Goal: Communication & Community: Connect with others

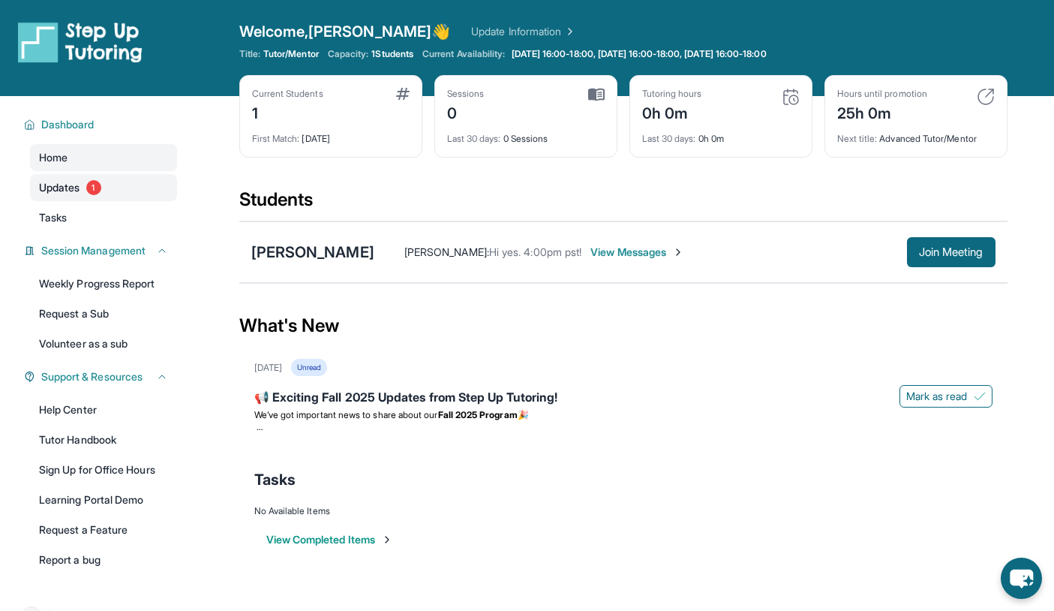
click at [122, 189] on link "Updates 1" at bounding box center [103, 187] width 147 height 27
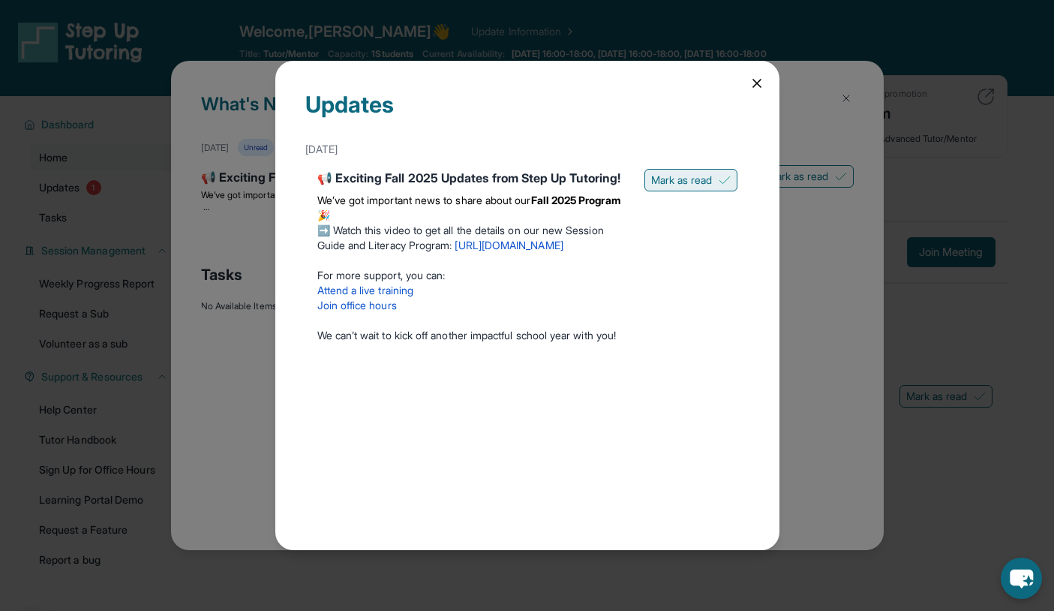
click at [671, 191] on button "Mark as read" at bounding box center [690, 180] width 93 height 23
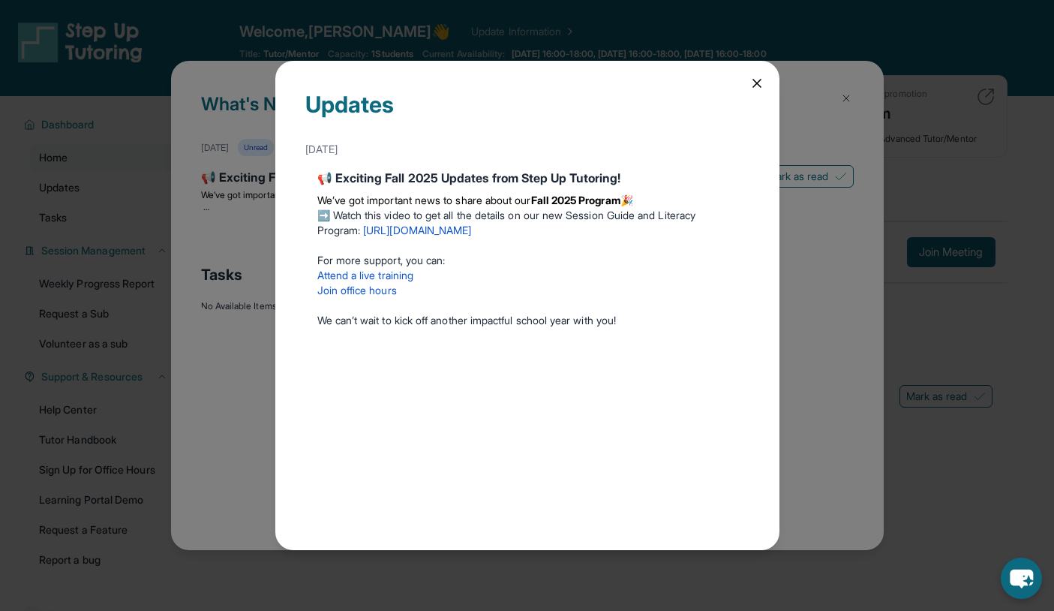
click at [749, 86] on icon at bounding box center [756, 83] width 15 height 15
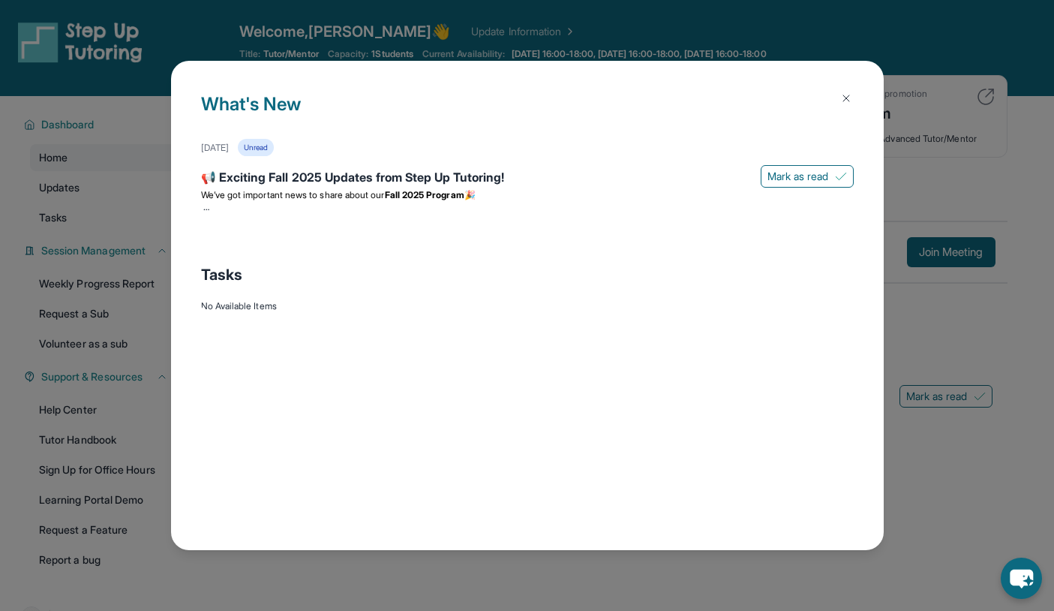
click at [851, 97] on img at bounding box center [846, 98] width 12 height 12
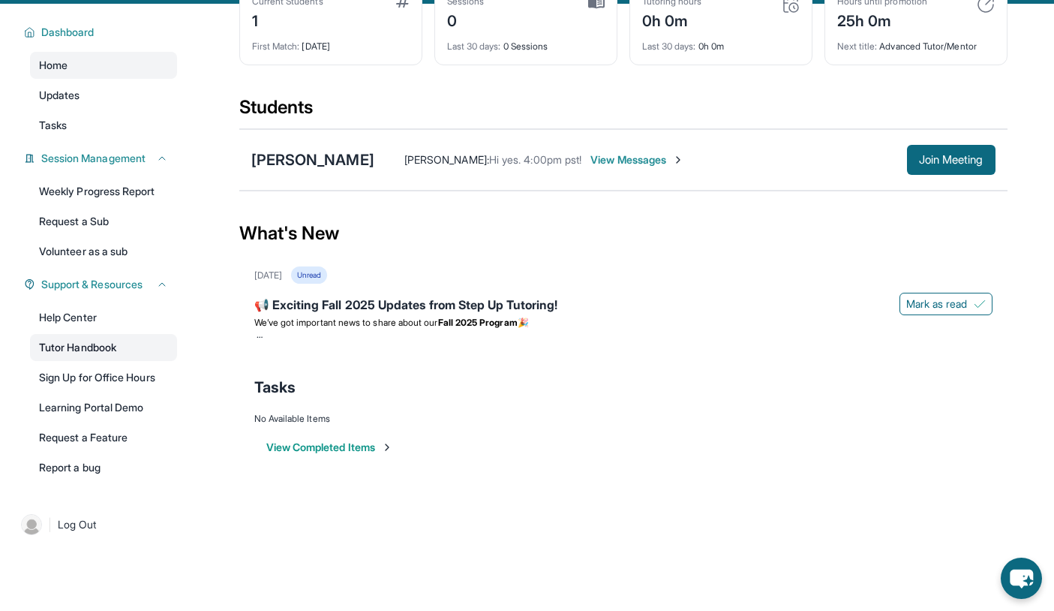
scroll to position [96, 0]
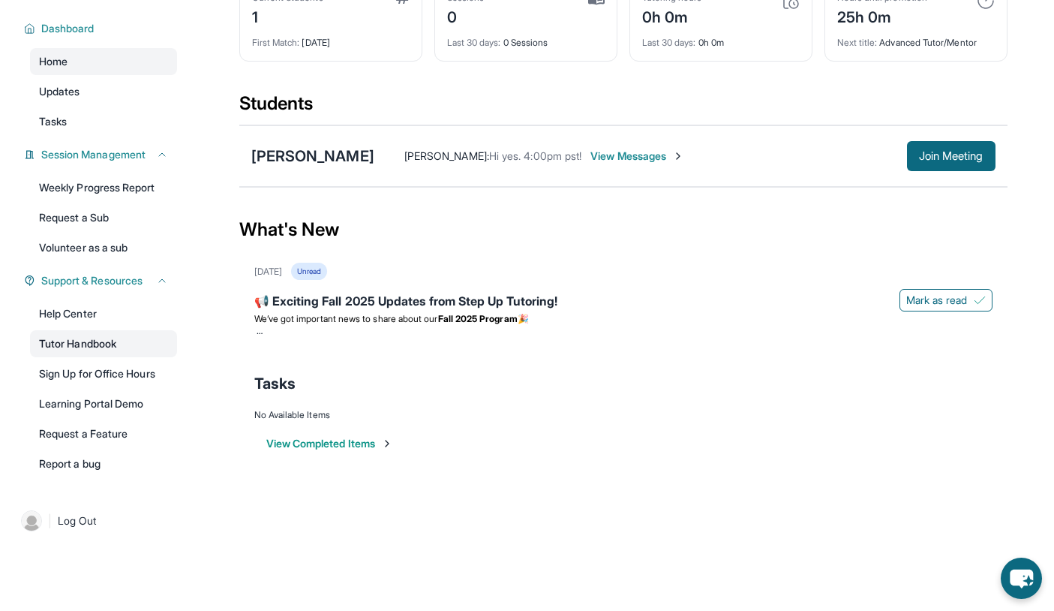
click at [93, 350] on link "Tutor Handbook" at bounding box center [103, 343] width 147 height 27
click at [62, 124] on span "Tasks" at bounding box center [53, 121] width 28 height 15
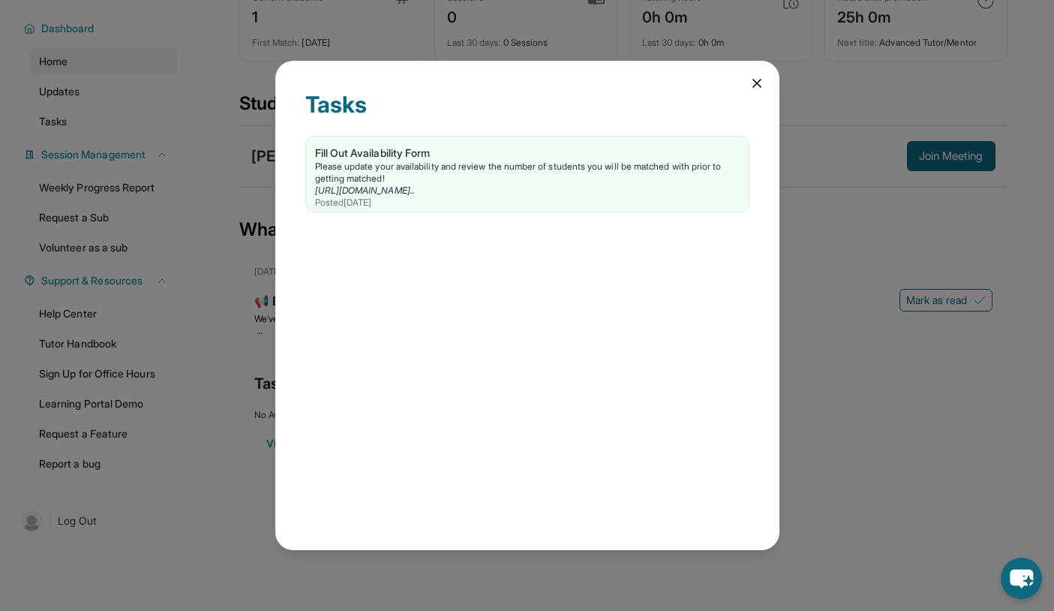
click at [752, 90] on icon at bounding box center [756, 83] width 15 height 15
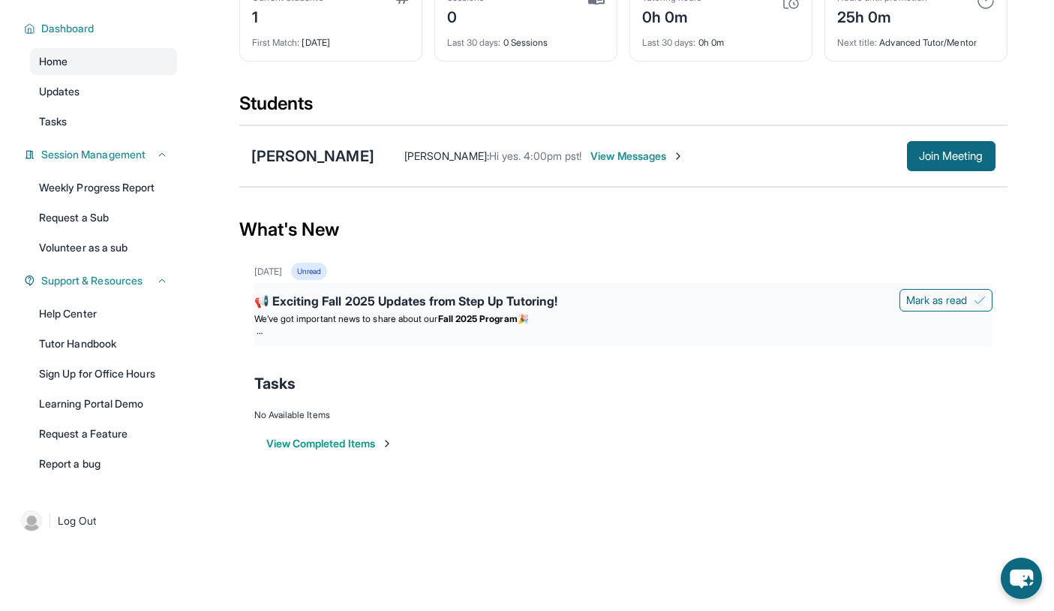
scroll to position [0, 0]
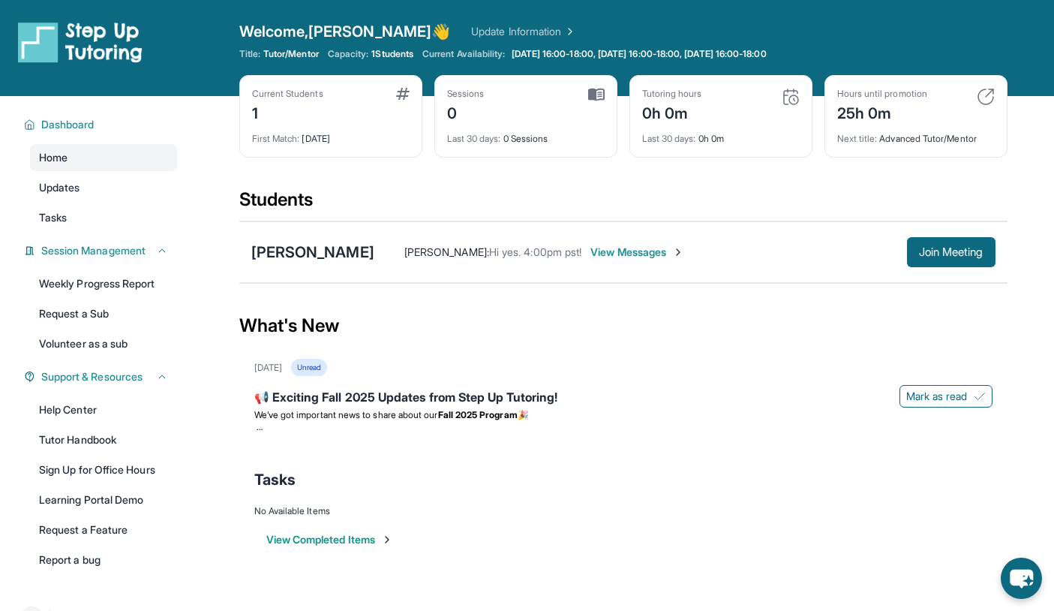
click at [627, 259] on span "View Messages" at bounding box center [637, 252] width 94 height 15
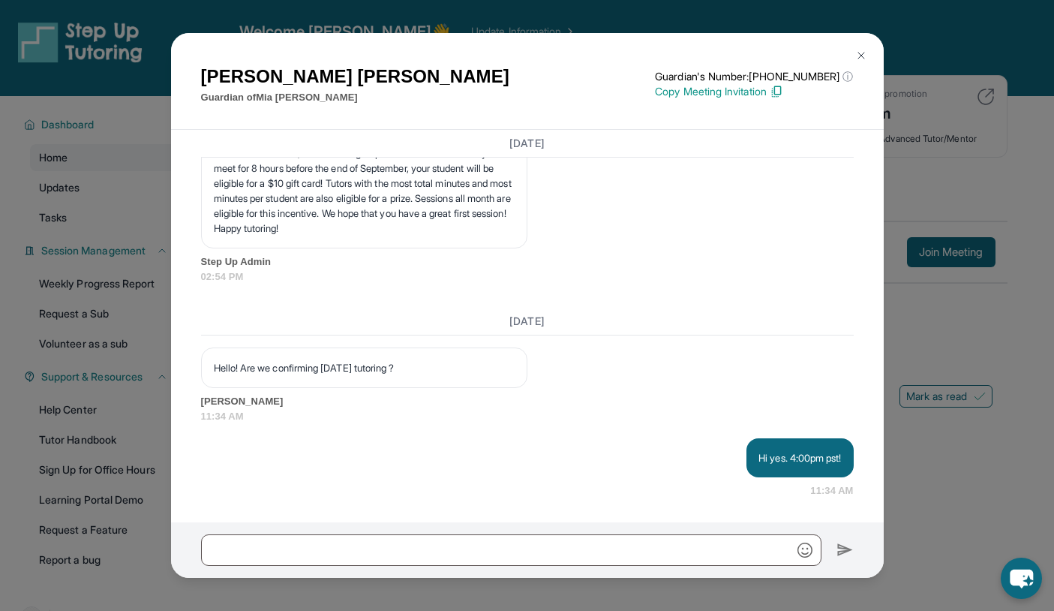
scroll to position [2058, 0]
click at [860, 53] on img at bounding box center [861, 56] width 12 height 12
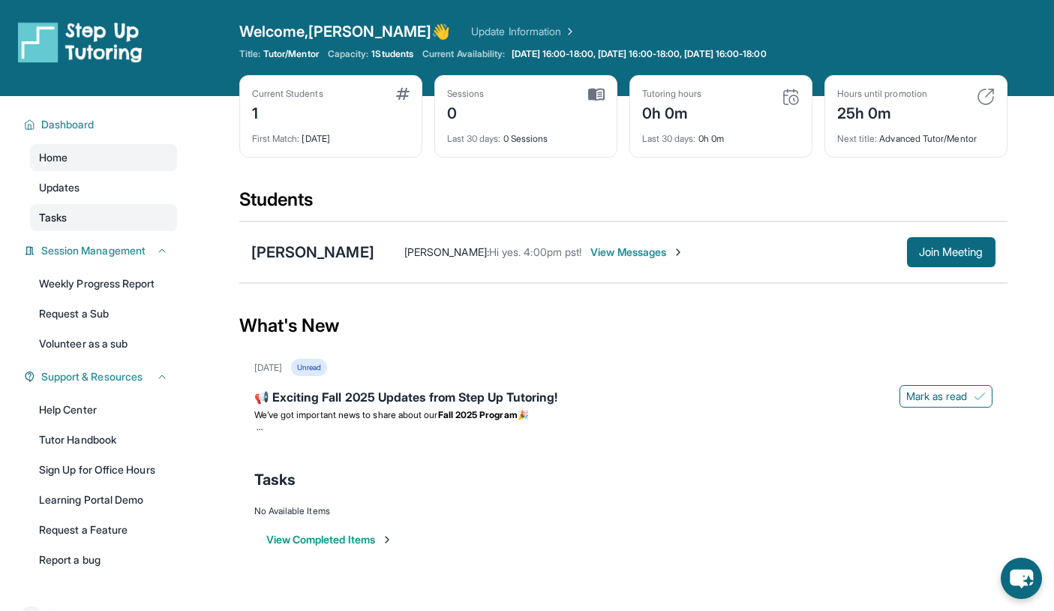
click at [41, 218] on span "Tasks" at bounding box center [53, 217] width 28 height 15
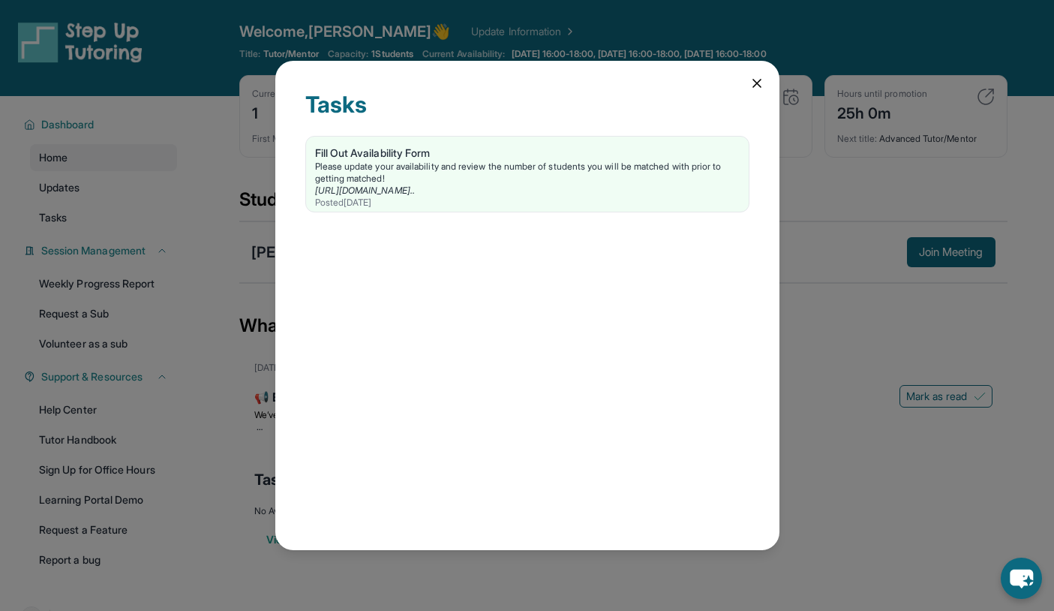
click at [753, 85] on icon at bounding box center [756, 83] width 15 height 15
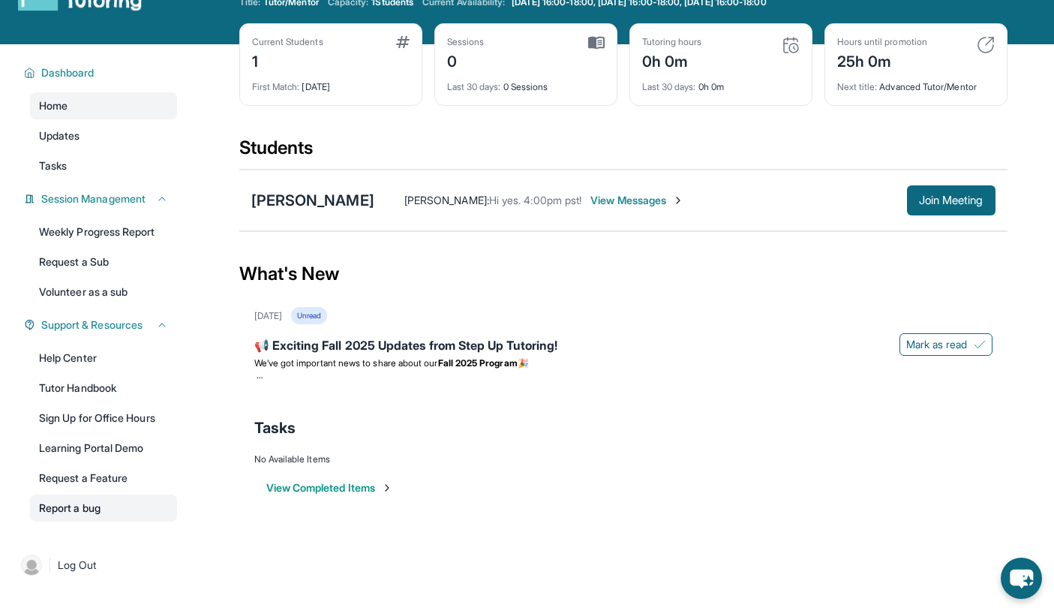
scroll to position [96, 0]
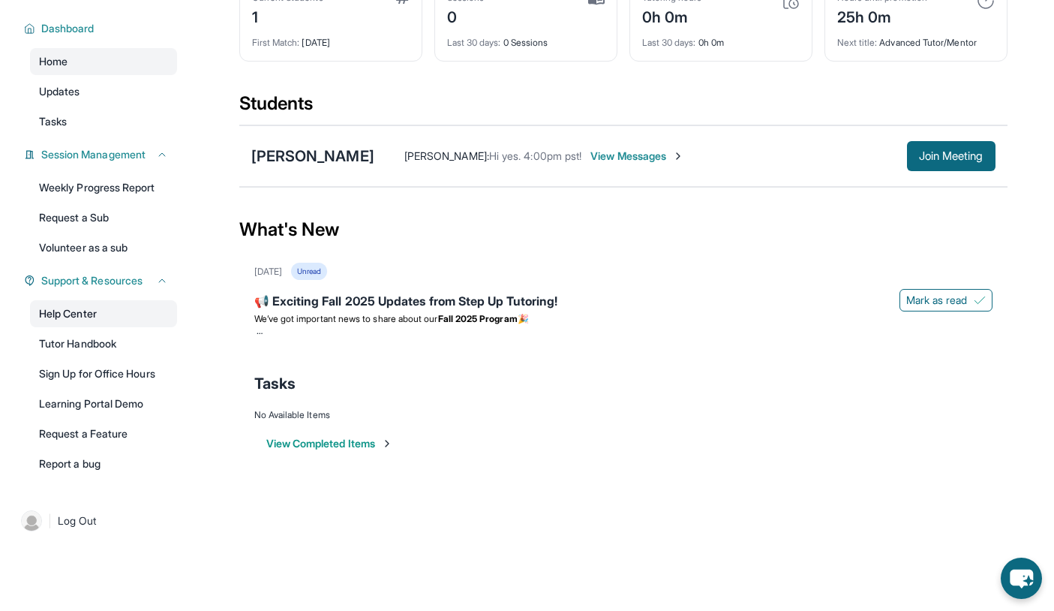
click at [74, 319] on link "Help Center" at bounding box center [103, 313] width 147 height 27
click at [936, 164] on button "Join Meeting" at bounding box center [951, 156] width 89 height 30
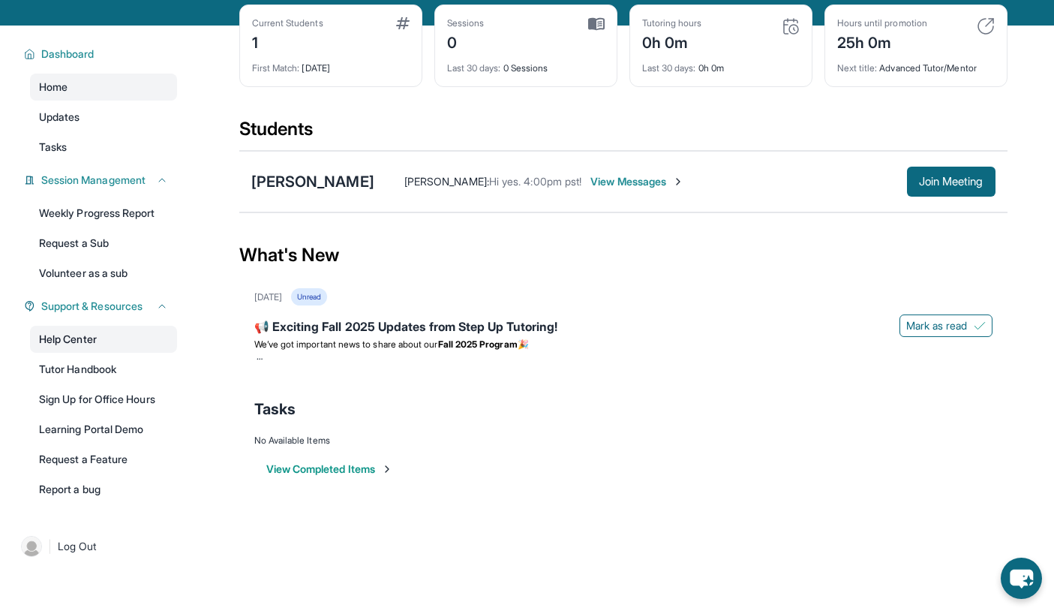
scroll to position [72, 0]
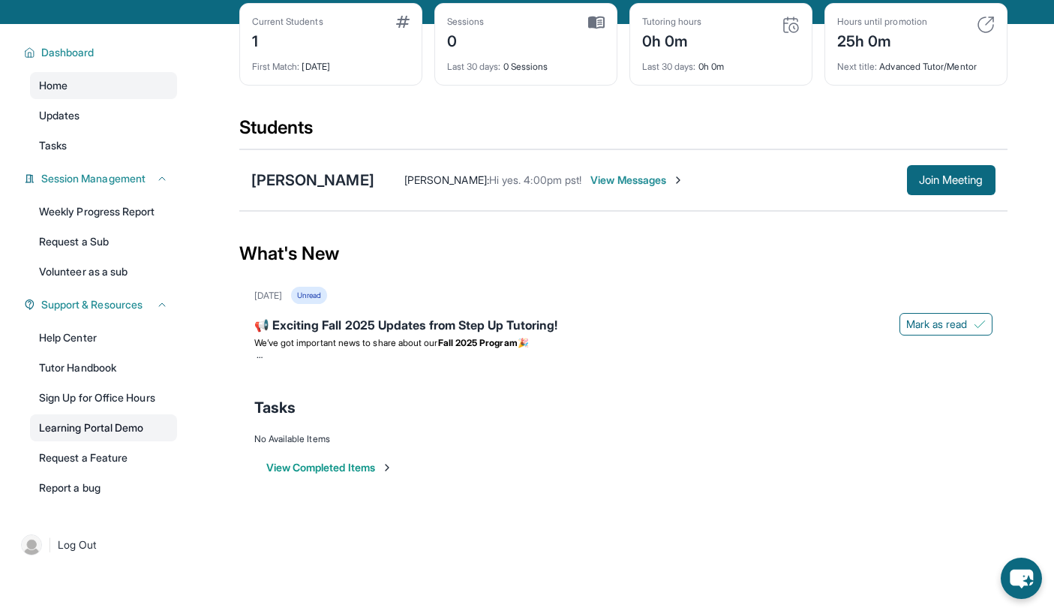
click at [96, 428] on link "Learning Portal Demo" at bounding box center [103, 427] width 147 height 27
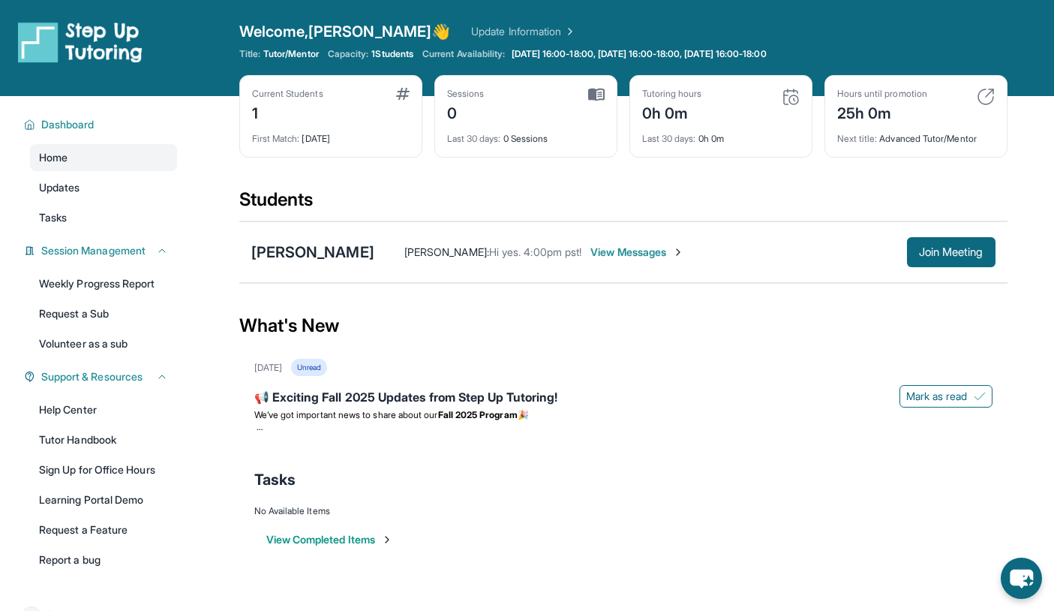
click at [345, 263] on div "[PERSON_NAME] [PERSON_NAME] : Hi yes. 4:00pm pst! View Messages Join Meeting" at bounding box center [623, 252] width 768 height 62
click at [620, 268] on div "[PERSON_NAME] [PERSON_NAME] : Hi yes. 4:00pm pst! View Messages Join Meeting" at bounding box center [623, 252] width 768 height 62
click at [620, 257] on span "View Messages" at bounding box center [637, 252] width 94 height 15
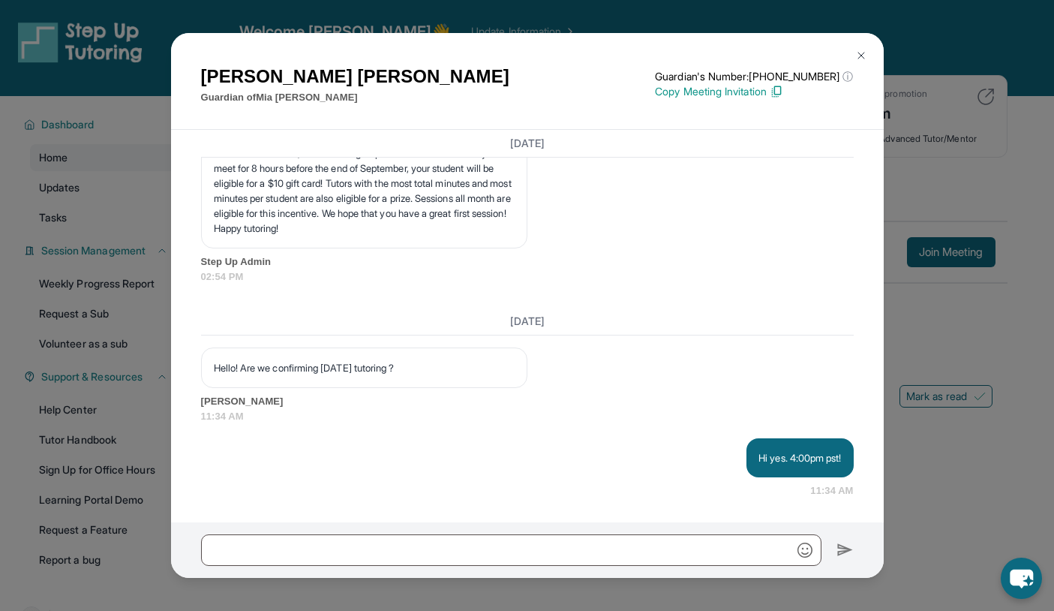
scroll to position [2058, 0]
click at [862, 59] on img at bounding box center [861, 56] width 12 height 12
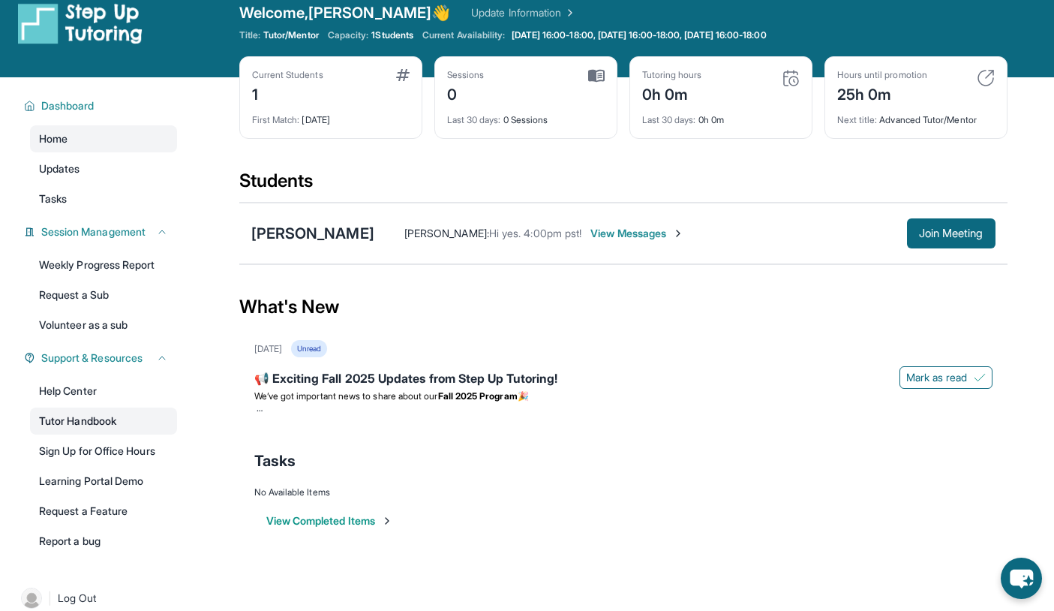
scroll to position [0, 0]
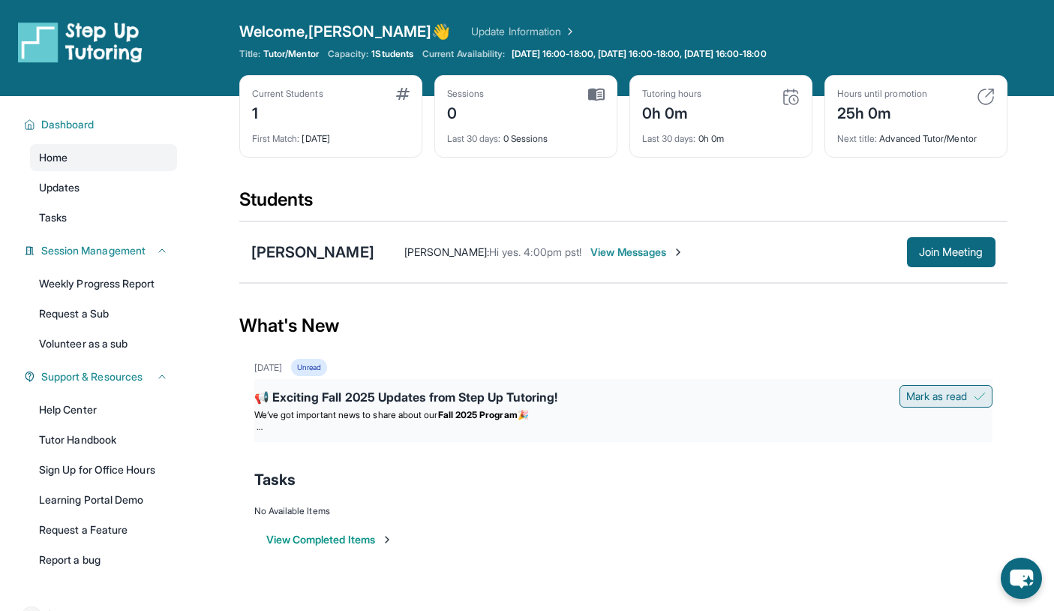
click at [983, 397] on img at bounding box center [980, 396] width 12 height 12
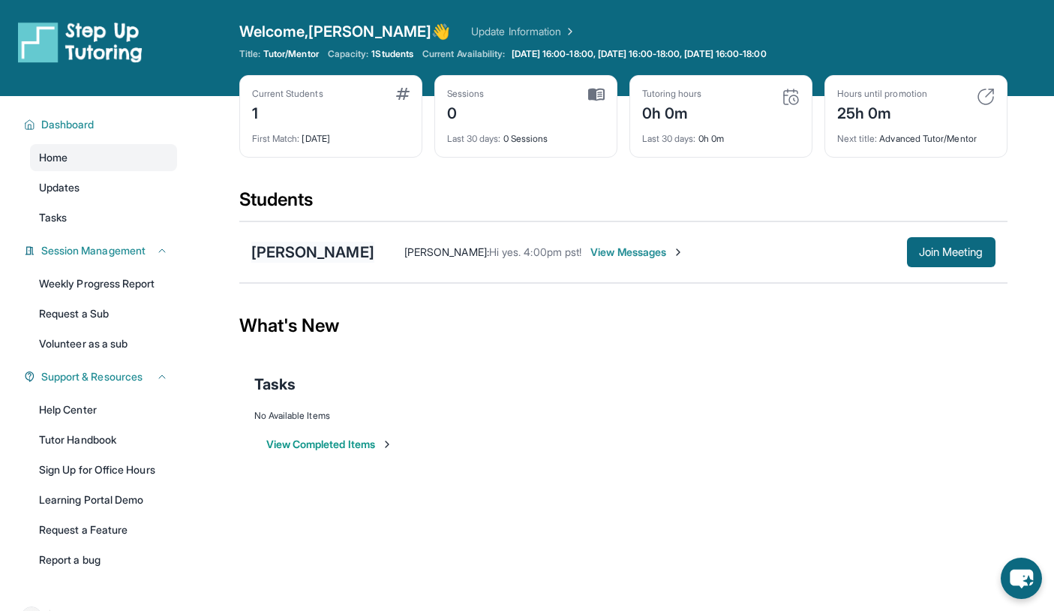
click at [315, 257] on div "[PERSON_NAME]" at bounding box center [312, 252] width 123 height 21
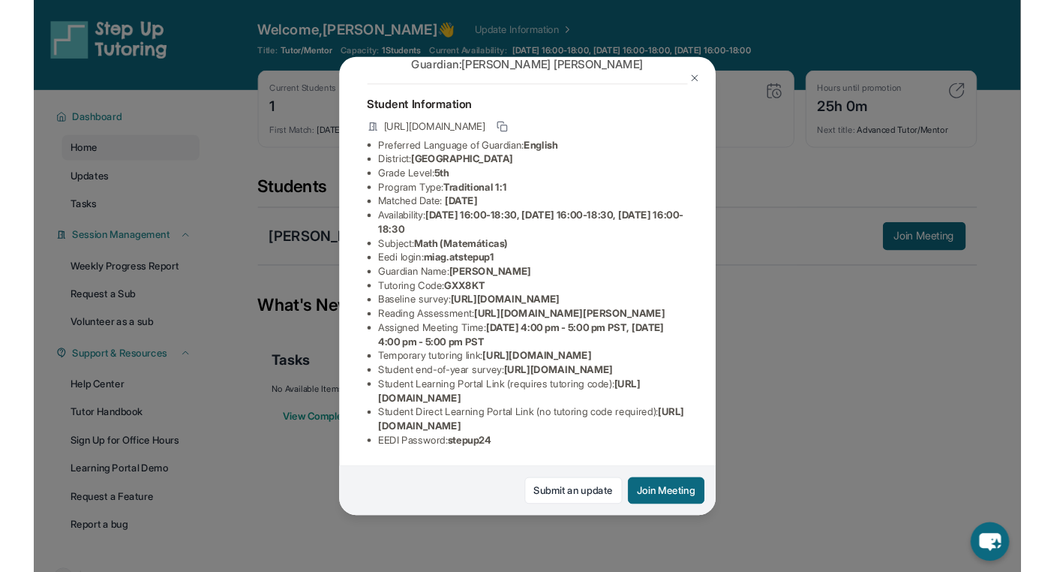
scroll to position [183, 0]
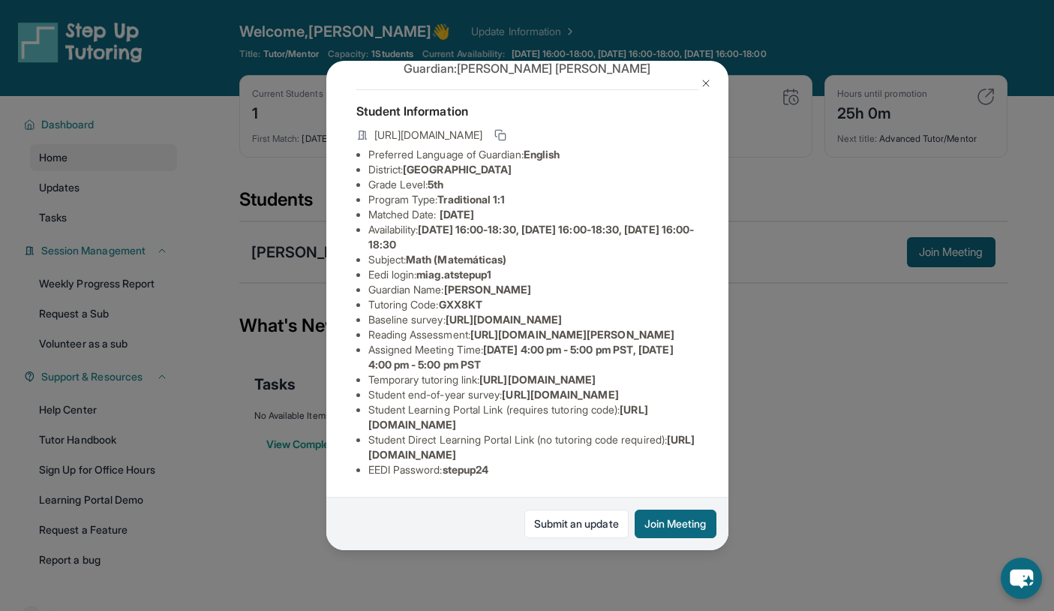
click at [854, 389] on div "[PERSON_NAME] Guardian: [PERSON_NAME] Student Information [URL][DOMAIN_NAME] Pr…" at bounding box center [527, 305] width 1054 height 611
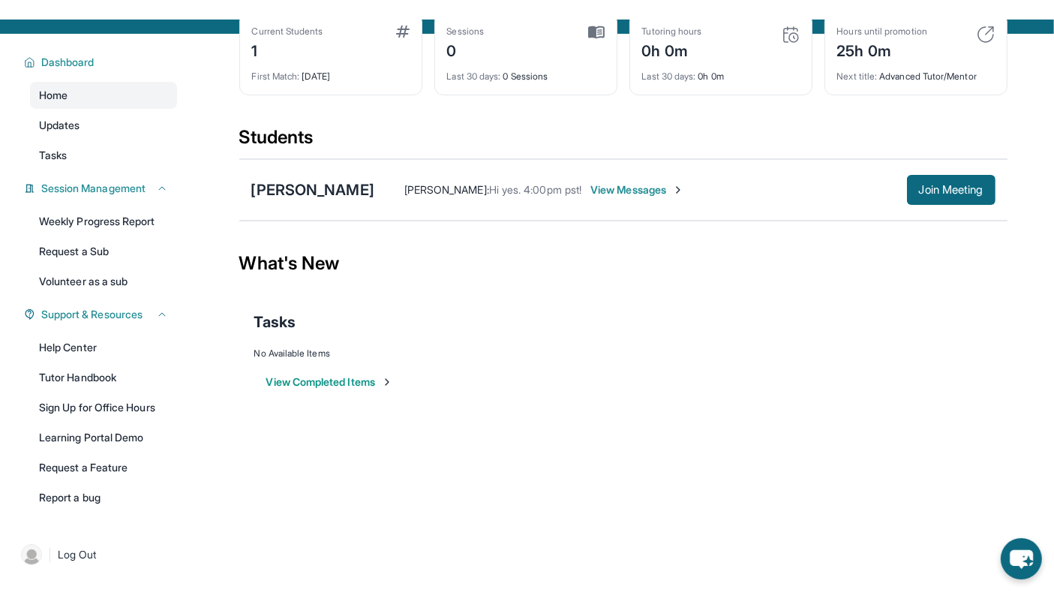
scroll to position [82, 0]
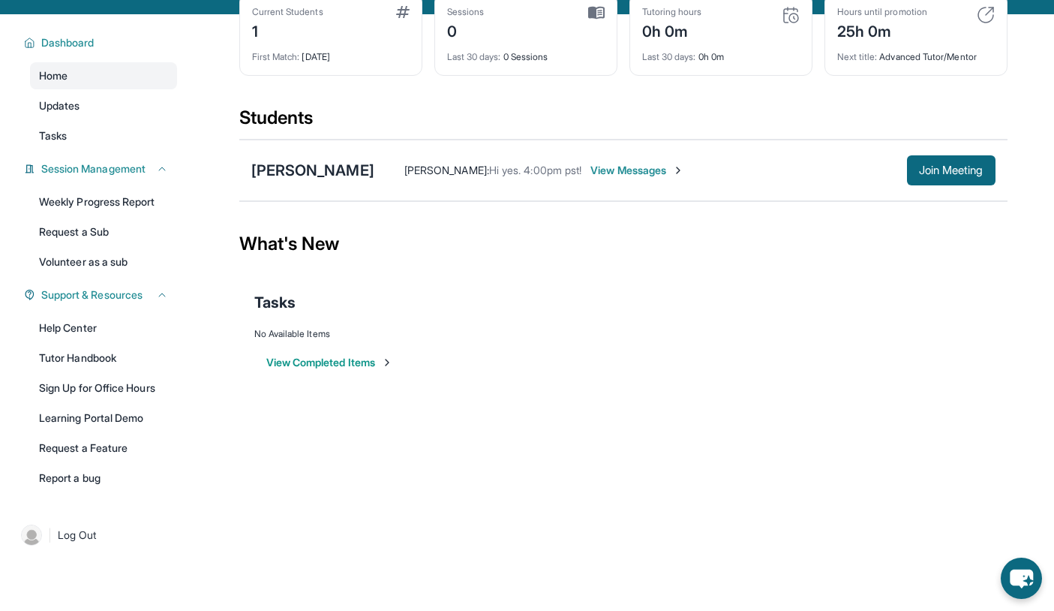
click at [311, 156] on div "[PERSON_NAME] [PERSON_NAME] : Hi yes. 4:00pm pst! View Messages Join Meeting" at bounding box center [623, 171] width 768 height 62
click at [311, 166] on div "[PERSON_NAME]" at bounding box center [312, 170] width 123 height 21
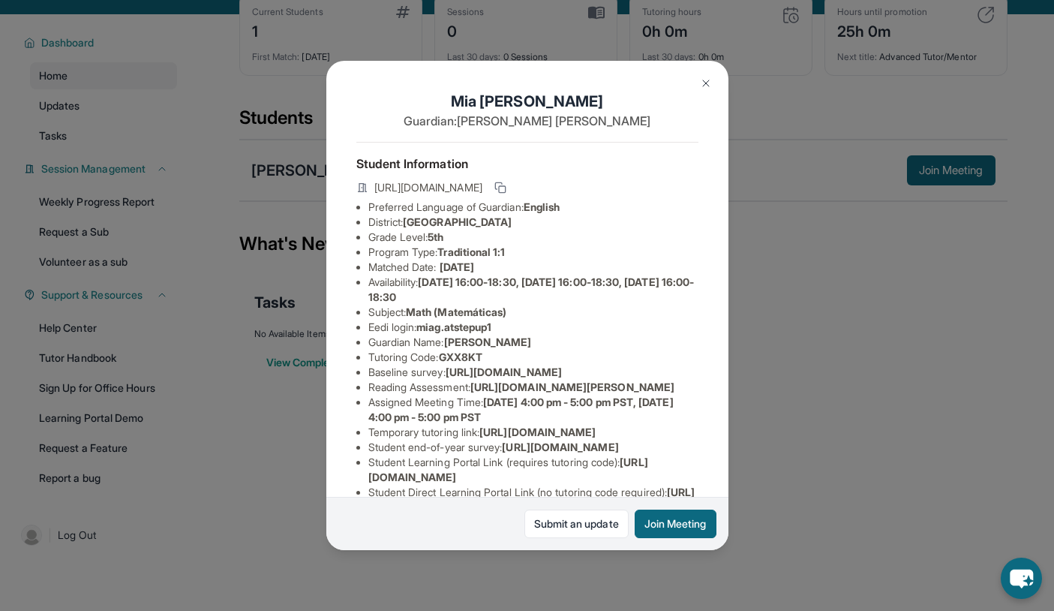
click at [701, 81] on img at bounding box center [706, 83] width 12 height 12
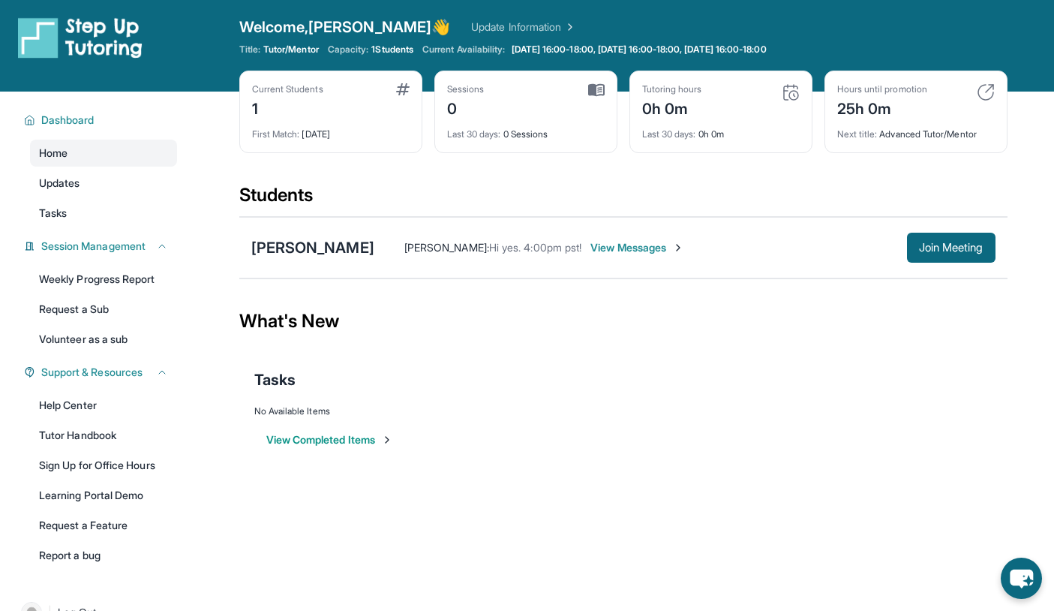
scroll to position [0, 0]
